Goal: Transaction & Acquisition: Download file/media

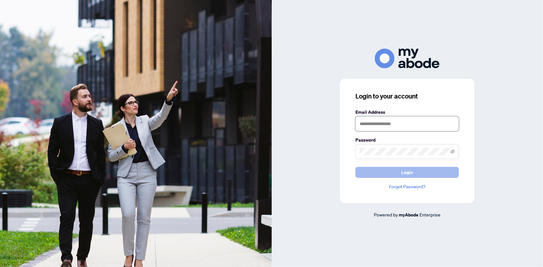
type input "**********"
click at [432, 171] on button "Login" at bounding box center [407, 172] width 104 height 11
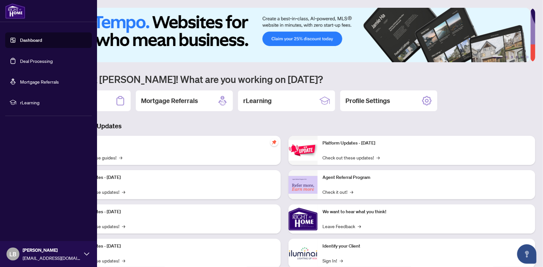
click at [42, 41] on link "Dashboard" at bounding box center [31, 40] width 22 height 6
click at [42, 59] on link "Deal Processing" at bounding box center [36, 61] width 33 height 6
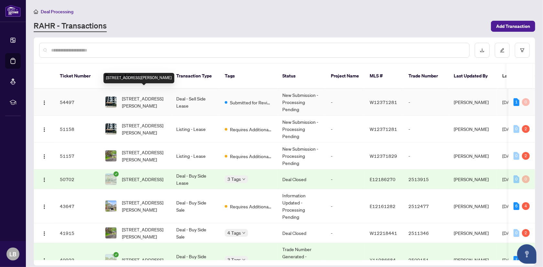
click at [145, 97] on span "[STREET_ADDRESS][PERSON_NAME]" at bounding box center [144, 102] width 44 height 14
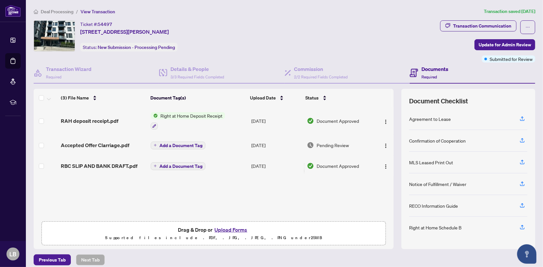
click at [180, 115] on span "Right at Home Deposit Receipt" at bounding box center [191, 115] width 67 height 7
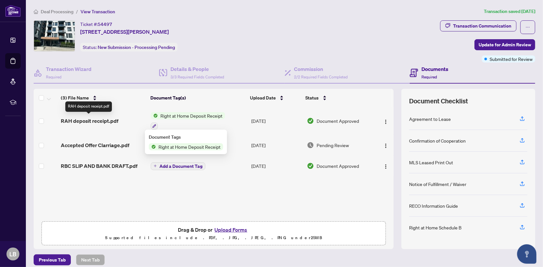
click at [77, 118] on span "RAH deposit receipt.pdf" at bounding box center [90, 121] width 58 height 8
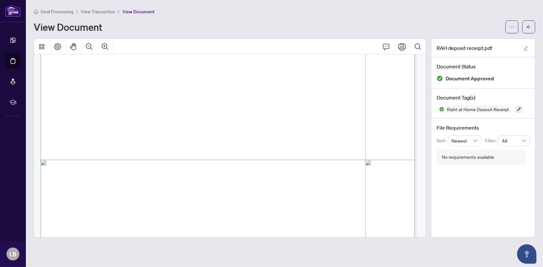
scroll to position [194, 0]
click at [510, 28] on icon "ellipsis" at bounding box center [512, 27] width 5 height 5
click at [481, 39] on span "Download" at bounding box center [488, 40] width 49 height 7
